Goal: Use online tool/utility: Utilize a website feature to perform a specific function

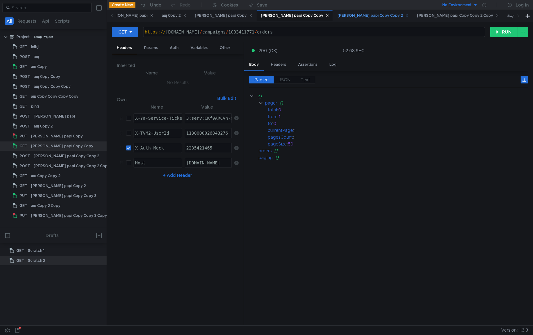
click at [338, 17] on div "[PERSON_NAME] papi Copy Copy 2" at bounding box center [373, 15] width 71 height 7
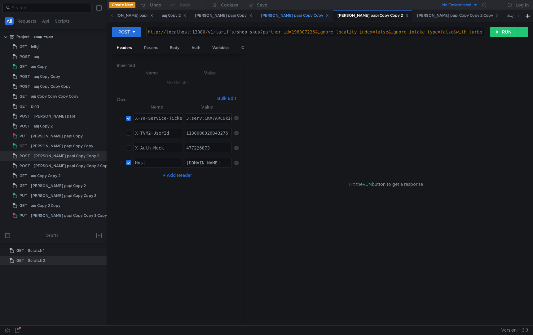
click at [261, 18] on div "[PERSON_NAME] papi Copy Copy" at bounding box center [295, 15] width 68 height 7
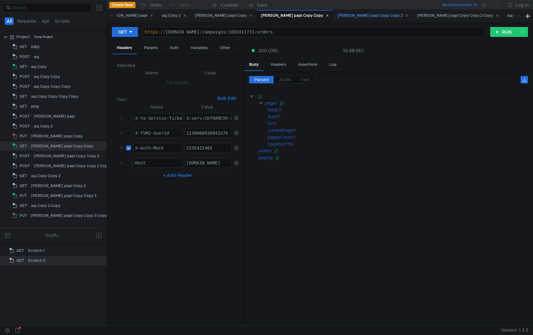
click at [338, 14] on div "[PERSON_NAME] papi Copy Copy 2" at bounding box center [373, 15] width 71 height 7
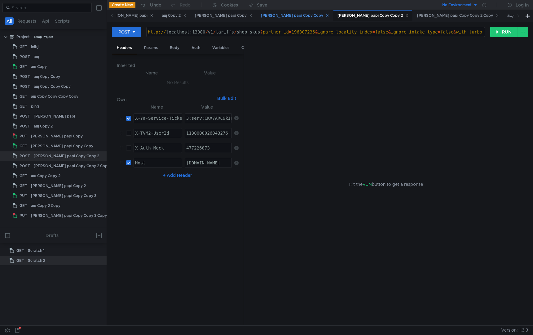
click at [261, 15] on div "[PERSON_NAME] papi Copy Copy" at bounding box center [295, 15] width 68 height 7
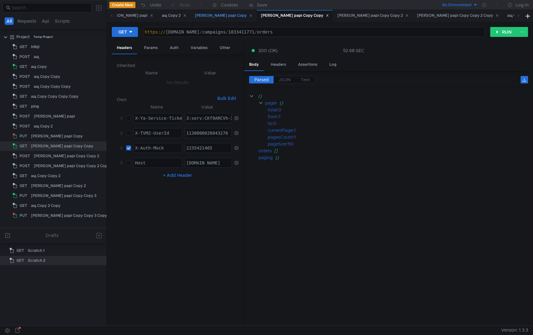
click at [195, 12] on div "[PERSON_NAME] papi Copy" at bounding box center [223, 15] width 57 height 7
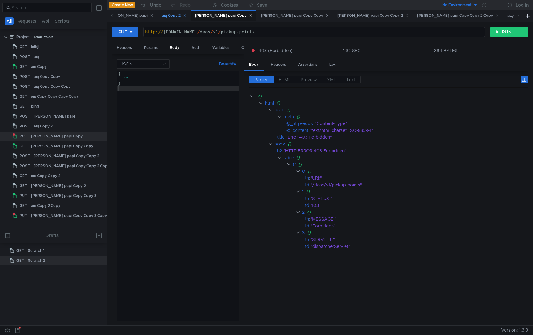
click at [162, 16] on div "ащ Copy 2" at bounding box center [174, 15] width 24 height 7
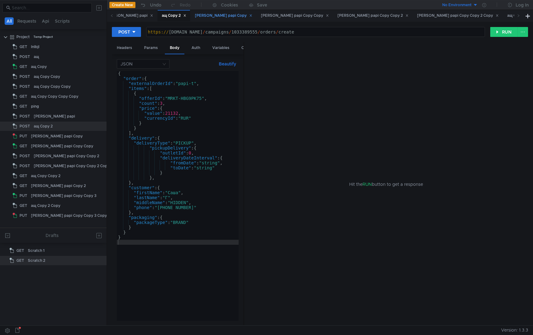
click at [195, 17] on div "[PERSON_NAME] papi Copy" at bounding box center [223, 15] width 57 height 7
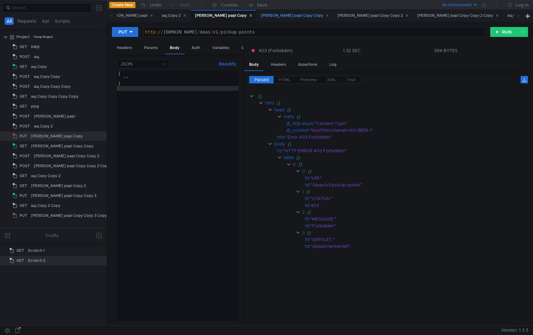
click at [261, 18] on div "[PERSON_NAME] papi Copy Copy" at bounding box center [295, 15] width 68 height 7
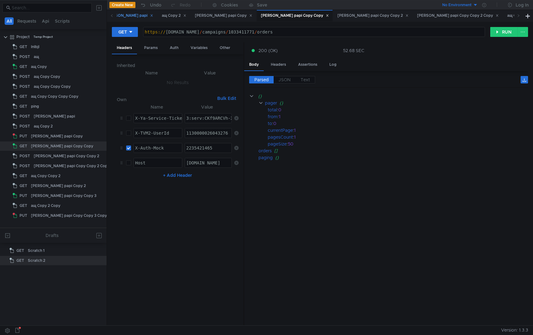
click at [126, 16] on div "[PERSON_NAME] papi" at bounding box center [129, 15] width 47 height 7
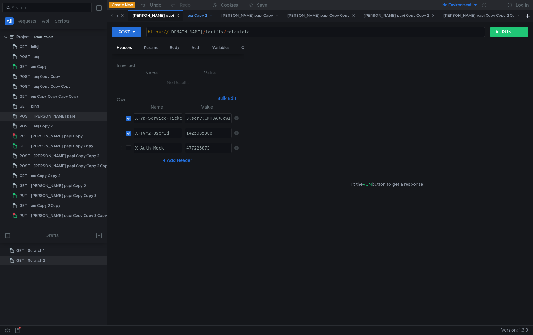
click at [188, 15] on div "ащ Copy 2" at bounding box center [200, 15] width 24 height 7
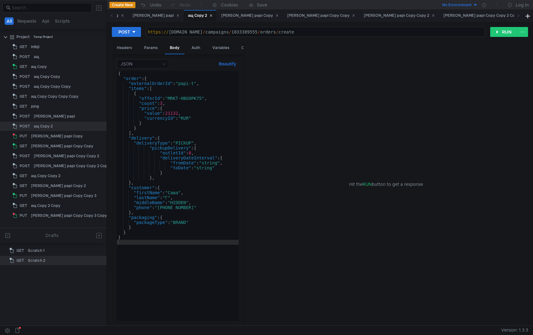
click at [165, 252] on div "{ "order" : { "externalOrderId" : "papi-t" , "items" : [ { "offerId" : "MRKT-HB…" at bounding box center [178, 201] width 122 height 260
click at [102, 127] on icon at bounding box center [100, 126] width 4 height 4
click at [118, 154] on app-tour-anchor "Duplicate" at bounding box center [119, 152] width 20 height 7
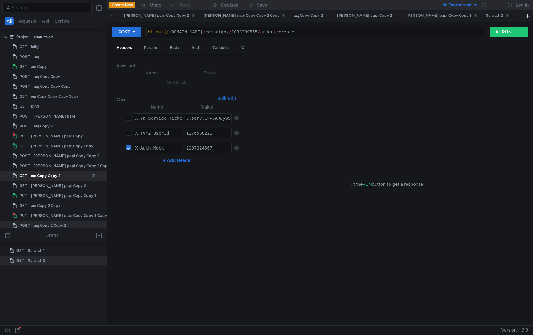
scroll to position [4, 0]
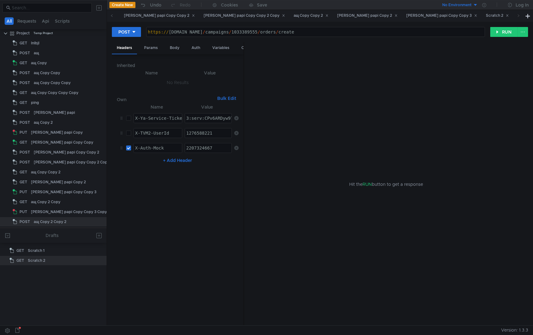
click at [195, 33] on div "https:// [DOMAIN_NAME] / campaigns / 1033389555 / orders / create" at bounding box center [316, 36] width 338 height 15
paste textarea "/campaigns/{campaignId}/delivery-options"
drag, startPoint x: 311, startPoint y: 34, endPoint x: 372, endPoint y: 36, distance: 60.8
click at [372, 36] on div "https:// [DOMAIN_NAME] / campaigns / 1033389555 / orders / create" at bounding box center [316, 36] width 338 height 15
paste textarea "/campaigns/{campaignId}/delivery-options"
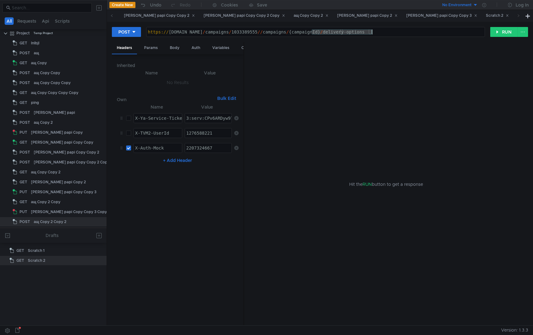
drag, startPoint x: 312, startPoint y: 33, endPoint x: 371, endPoint y: 35, distance: 59.9
click at [371, 35] on div "https:// [DOMAIN_NAME] / campaigns / 1033389555 // campaigns / {campaignId} / d…" at bounding box center [316, 36] width 338 height 15
type textarea "[URL][DOMAIN_NAME]"
click at [497, 32] on button "RUN" at bounding box center [505, 32] width 28 height 10
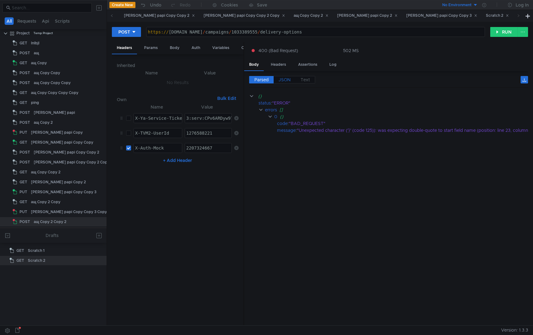
click at [286, 81] on span "JSON" at bounding box center [285, 80] width 12 height 6
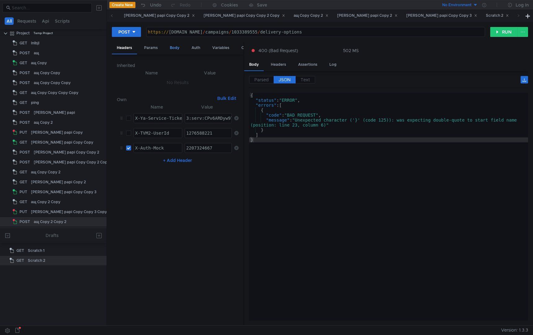
click at [172, 47] on div "Body" at bounding box center [175, 47] width 20 height 11
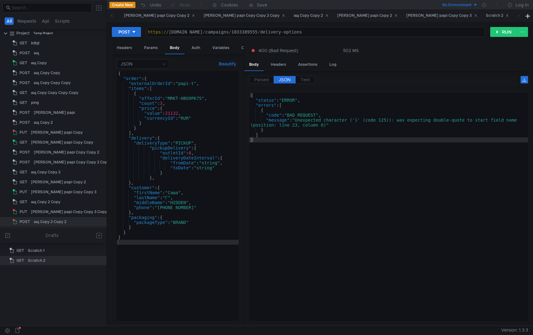
click at [185, 265] on div "{ "order" : { "externalOrderId" : "papi-t" , "items" : [ { "offerId" : "MRKT-HB…" at bounding box center [178, 201] width 122 height 260
type textarea "}"
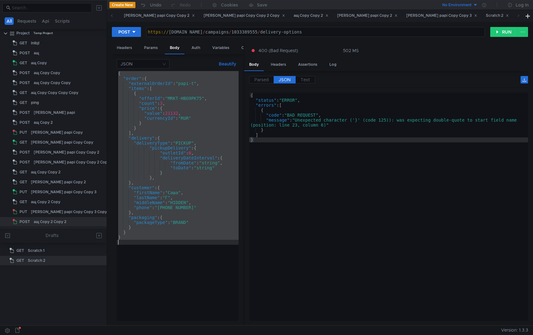
paste textarea
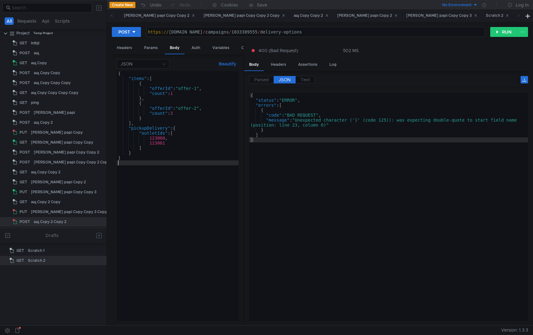
click at [182, 278] on div "{ "items" : [ { "offerId" : "offer-1" , "count" : 1 } , { "offerId" : "offer-2"…" at bounding box center [178, 201] width 122 height 260
click at [500, 30] on button "RUN" at bounding box center [505, 32] width 28 height 10
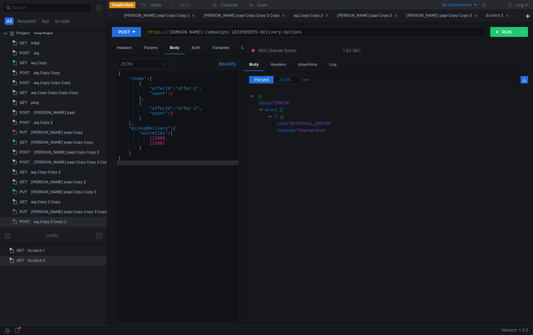
click at [282, 78] on span "JSON" at bounding box center [285, 80] width 12 height 6
click at [281, 66] on div "Headers" at bounding box center [278, 64] width 25 height 11
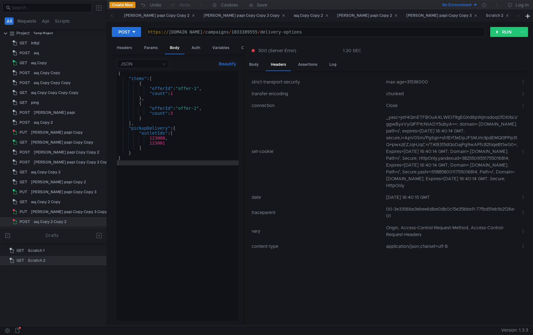
click at [442, 209] on td "00-3e3356be3ebee6dbe0db0c15e35bbe11-77fbd51eb1b2f26e-01" at bounding box center [451, 212] width 135 height 19
copy td "3e3356be3ebee6dbe0db0c15e35bbe11"
click at [165, 198] on div "{ "items" : [ { "offerId" : "offer-1" , "count" : 1 } , { "offerId" : "offer-2"…" at bounding box center [178, 201] width 122 height 260
click at [189, 247] on div "{ "items" : [ { "offerId" : "offer-1" , "count" : 1 } , { "offerId" : "offer-2"…" at bounding box center [178, 201] width 122 height 260
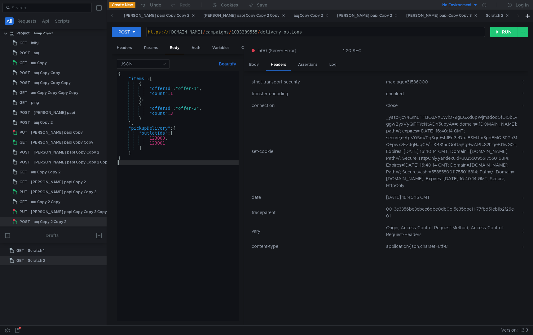
click at [198, 110] on div "{ "items" : [ { "offerId" : "offer-1" , "count" : 1 } , { "offerId" : "offer-2"…" at bounding box center [178, 201] width 122 height 260
type textarea ""offerId": "offer-2222","
click at [500, 29] on button "RUN" at bounding box center [505, 32] width 28 height 10
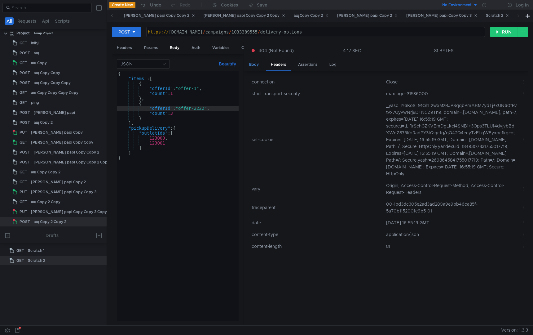
click at [254, 62] on div "Body" at bounding box center [254, 64] width 20 height 11
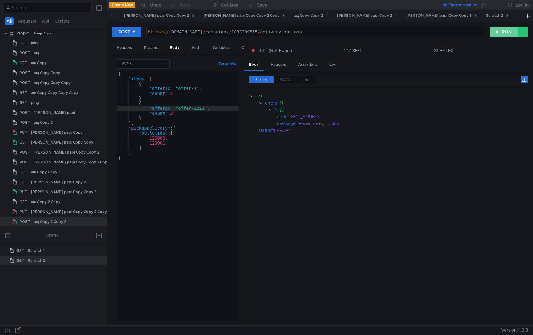
click at [500, 31] on button "RUN" at bounding box center [505, 32] width 28 height 10
click at [282, 78] on span "JSON" at bounding box center [285, 80] width 12 height 6
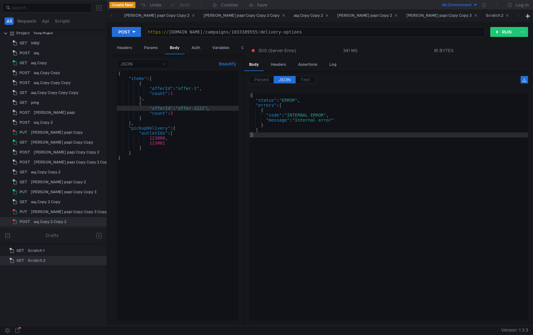
scroll to position [0, 0]
click at [195, 216] on div "{ "items" : [ { "offerId" : "offer-1" , "count" : 1 } , { "offerId" : "offer-22…" at bounding box center [178, 201] width 122 height 260
click at [212, 207] on div "{ "items" : [ { "offerId" : "offer-1" , "count" : 1 } , { "offerId" : "offer-22…" at bounding box center [178, 201] width 122 height 260
